Goal: Transaction & Acquisition: Download file/media

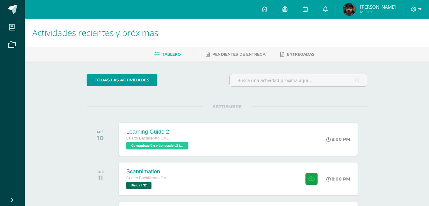
scroll to position [104, 0]
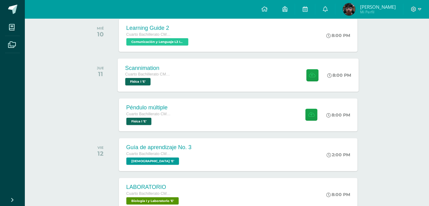
click at [182, 82] on div "Scannimation Cuarto Bachillerato CMP Bachillerato en CCLL con Orientación en Co…" at bounding box center [238, 74] width 241 height 33
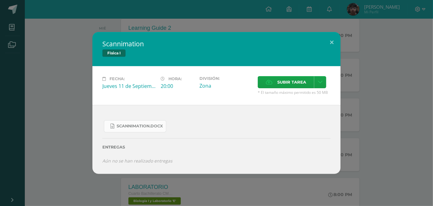
click at [157, 128] on span "Scannimation.docx" at bounding box center [140, 125] width 46 height 5
click at [330, 46] on button at bounding box center [332, 42] width 18 height 21
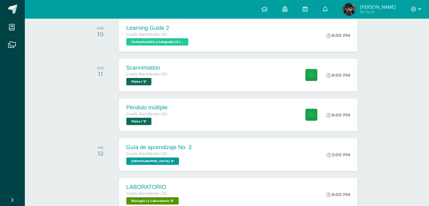
click at [186, 123] on div "Péndulo múltiple Cuarto Bachillerato CMP Bachillerato en CCLL con Orientación e…" at bounding box center [238, 114] width 238 height 33
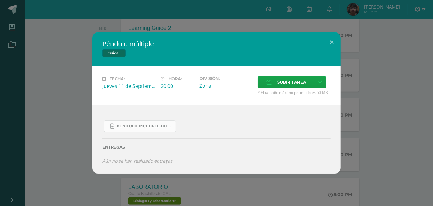
click at [150, 128] on span "Pendulo multiple.docx" at bounding box center [145, 125] width 56 height 5
click at [333, 46] on button at bounding box center [332, 42] width 18 height 21
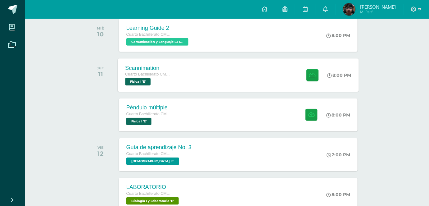
click at [174, 74] on div "Scannimation Cuarto Bachillerato CMP Bachillerato en CCLL con Orientación en Co…" at bounding box center [149, 74] width 62 height 33
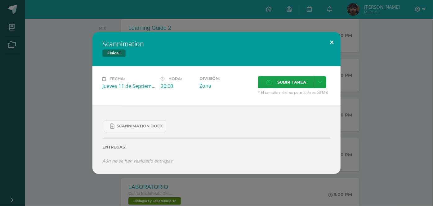
click at [332, 37] on button at bounding box center [332, 42] width 18 height 21
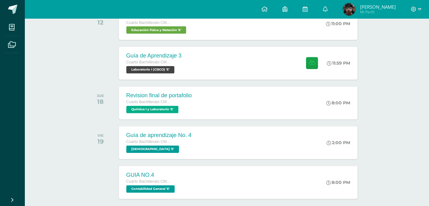
scroll to position [351, 0]
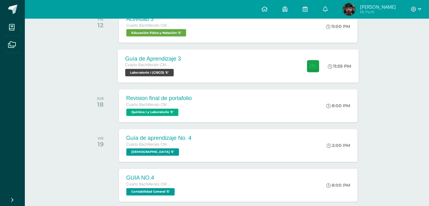
click at [183, 68] on div "Guía de Aprendizaje 3 Cuarto Bachillerato CMP Bachillerato en CCLL con Orientac…" at bounding box center [153, 65] width 71 height 33
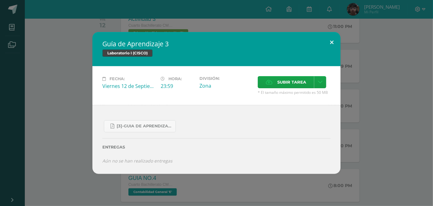
click at [334, 43] on button at bounding box center [332, 42] width 18 height 21
